Goal: Download file/media

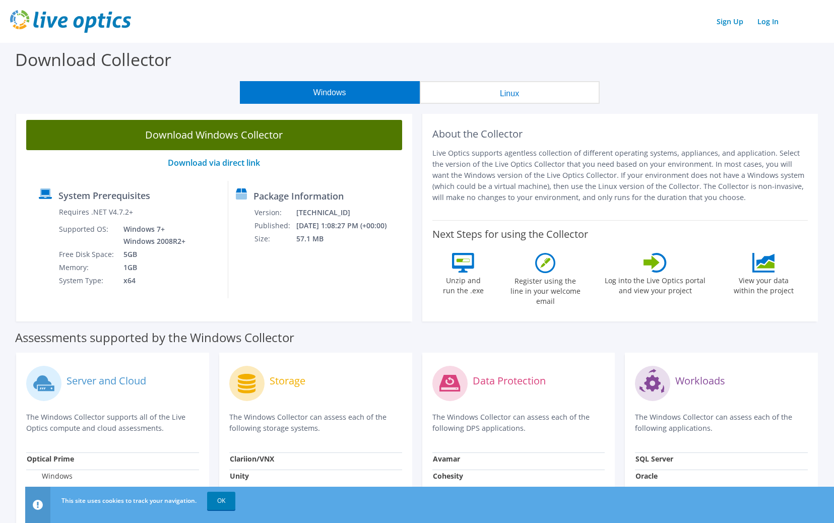
click at [254, 138] on link "Download Windows Collector" at bounding box center [214, 135] width 376 height 30
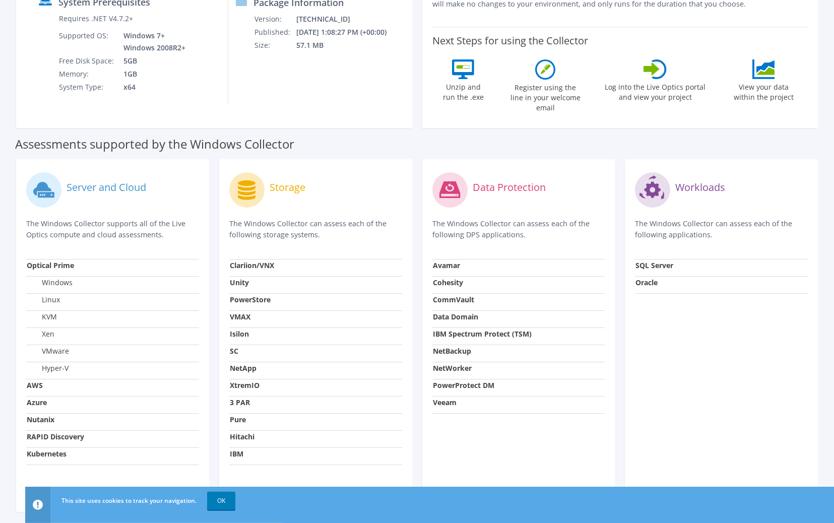
scroll to position [193, 0]
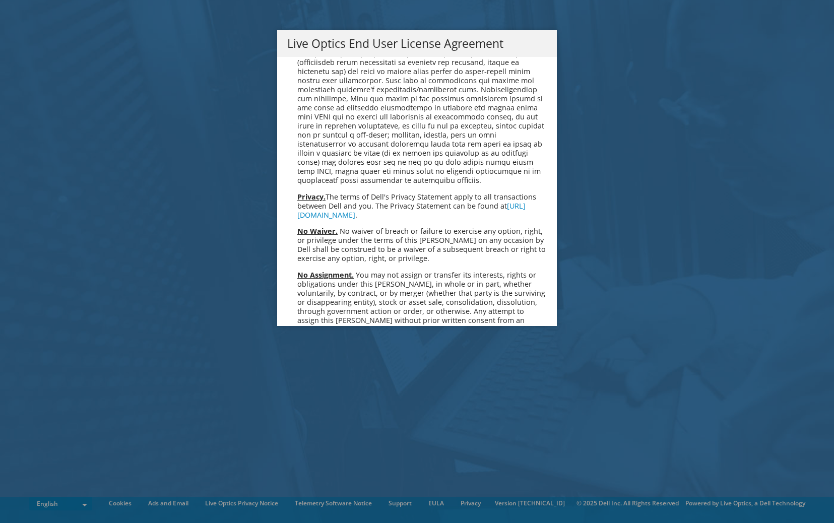
scroll to position [3695, 0]
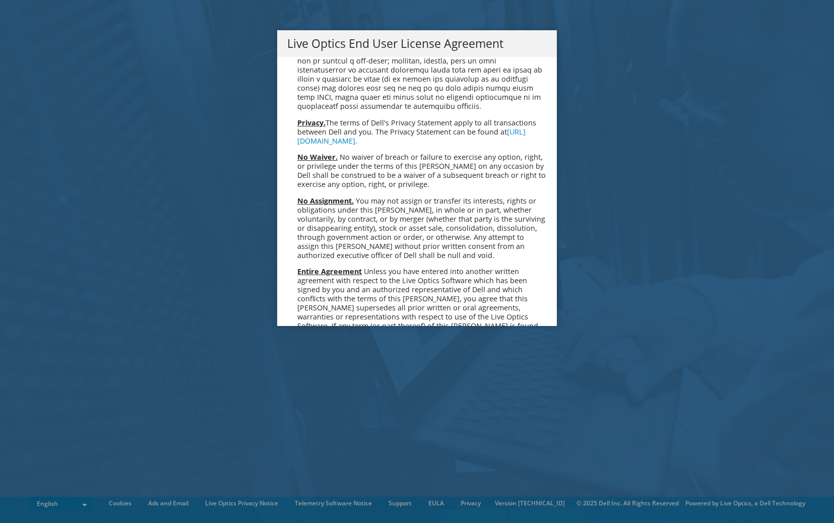
click at [331, 420] on link "Accept" at bounding box center [312, 432] width 51 height 24
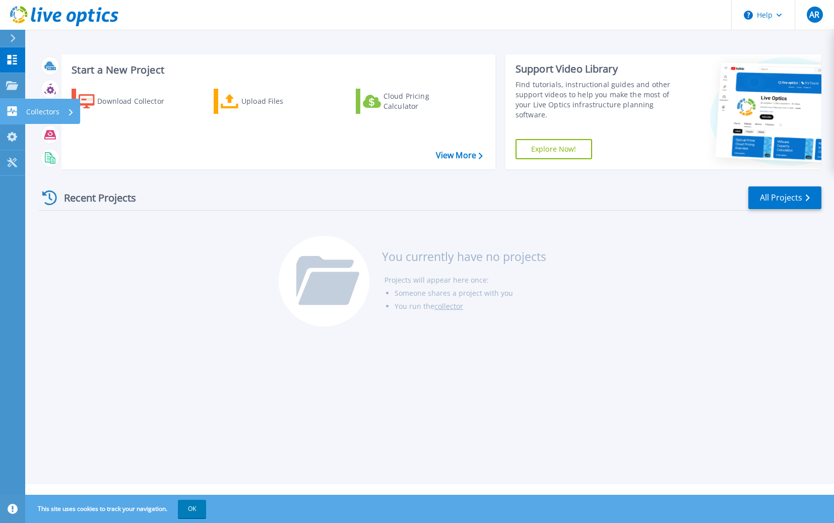
click at [8, 109] on icon at bounding box center [13, 111] width 10 height 10
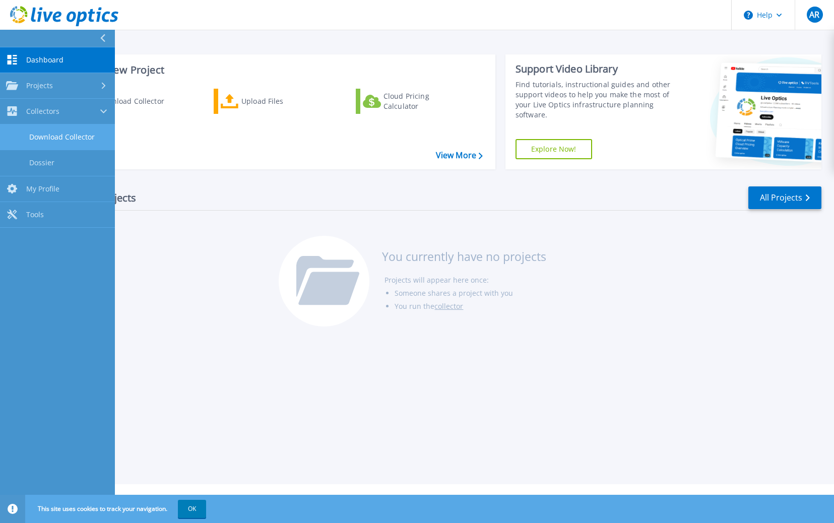
click at [51, 138] on link "Download Collector" at bounding box center [57, 138] width 115 height 26
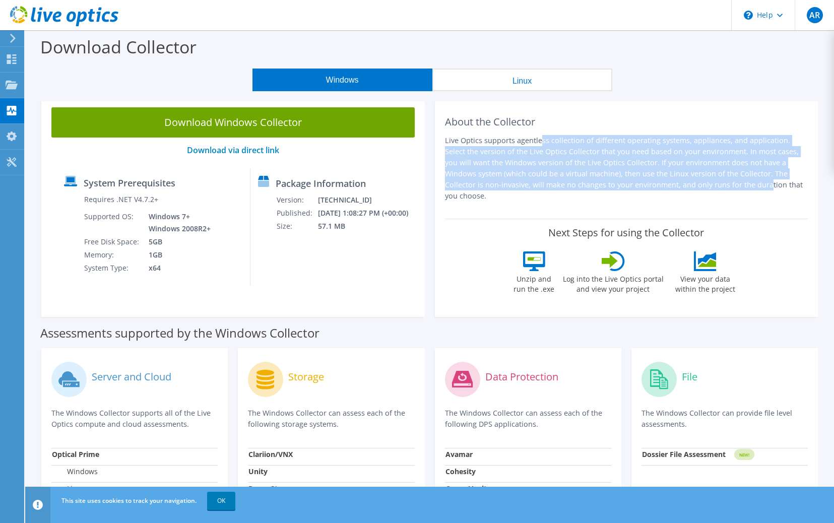
drag, startPoint x: 454, startPoint y: 136, endPoint x: 629, endPoint y: 186, distance: 182.4
click at [629, 186] on p "Live Optics supports agentless collection of different operating systems, appli…" at bounding box center [626, 168] width 363 height 67
click at [617, 186] on p "Live Optics supports agentless collection of different operating systems, appli…" at bounding box center [626, 168] width 363 height 67
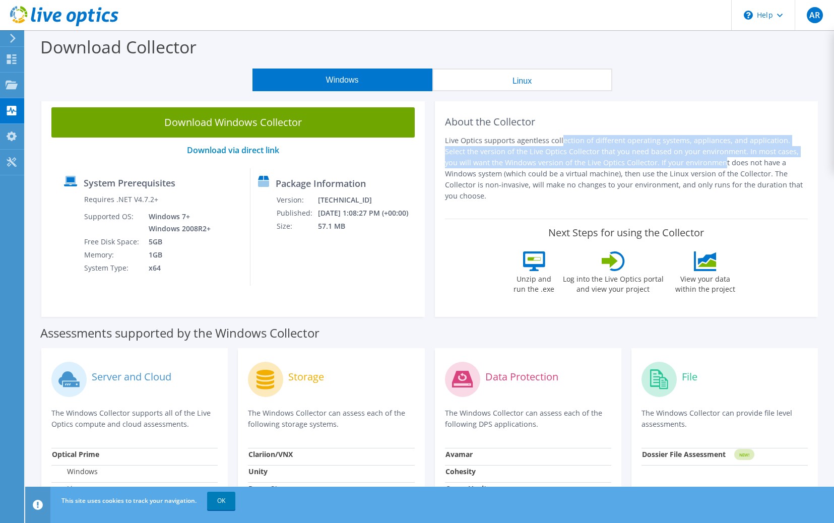
drag, startPoint x: 479, startPoint y: 132, endPoint x: 617, endPoint y: 160, distance: 141.0
click at [608, 158] on div "About the Collector Live Optics supports agentless collection of different oper…" at bounding box center [626, 157] width 363 height 101
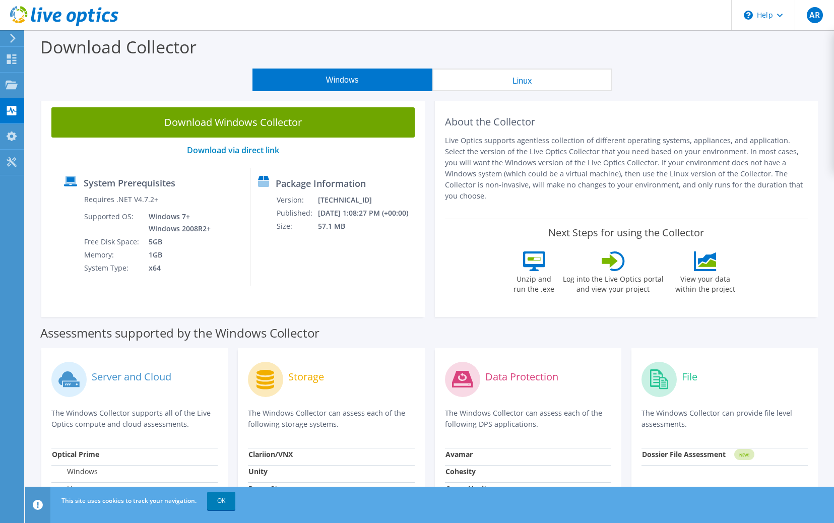
click at [617, 160] on p "Live Optics supports agentless collection of different operating systems, appli…" at bounding box center [626, 168] width 363 height 67
